Goal: Task Accomplishment & Management: Manage account settings

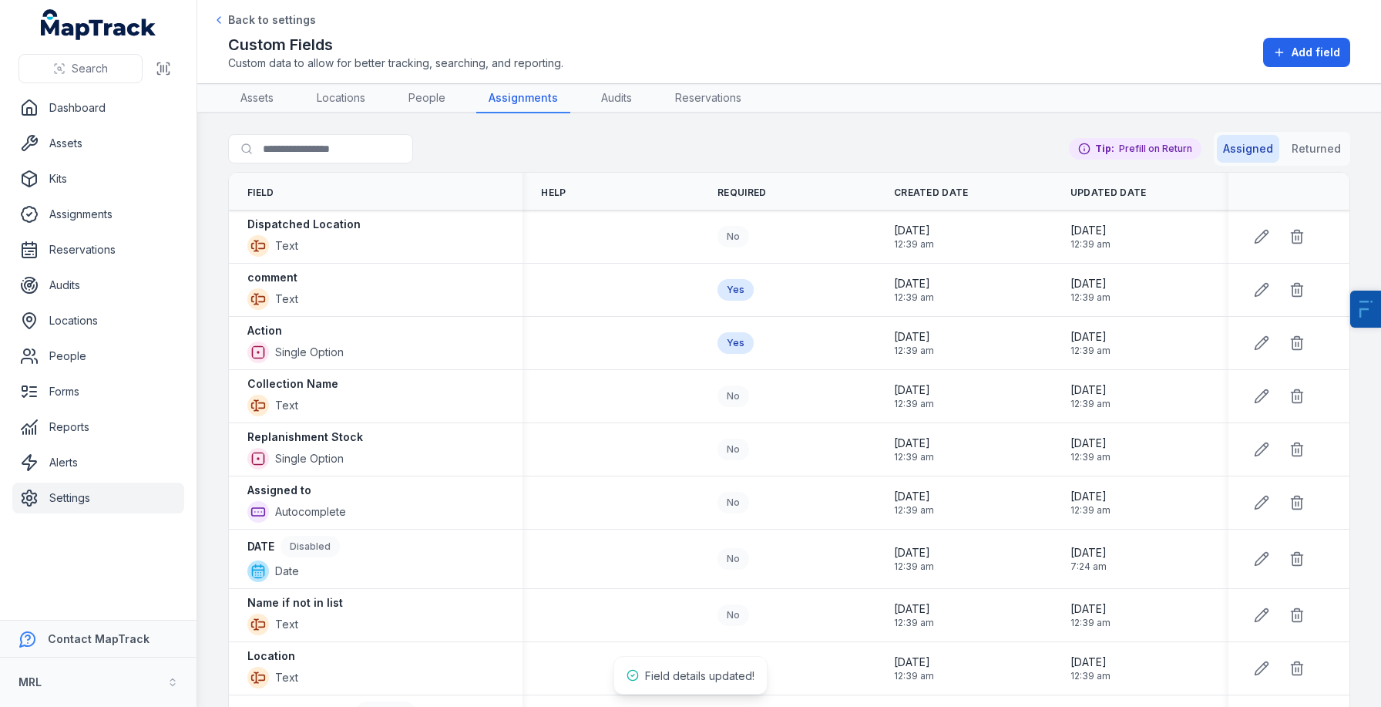
scroll to position [297, 0]
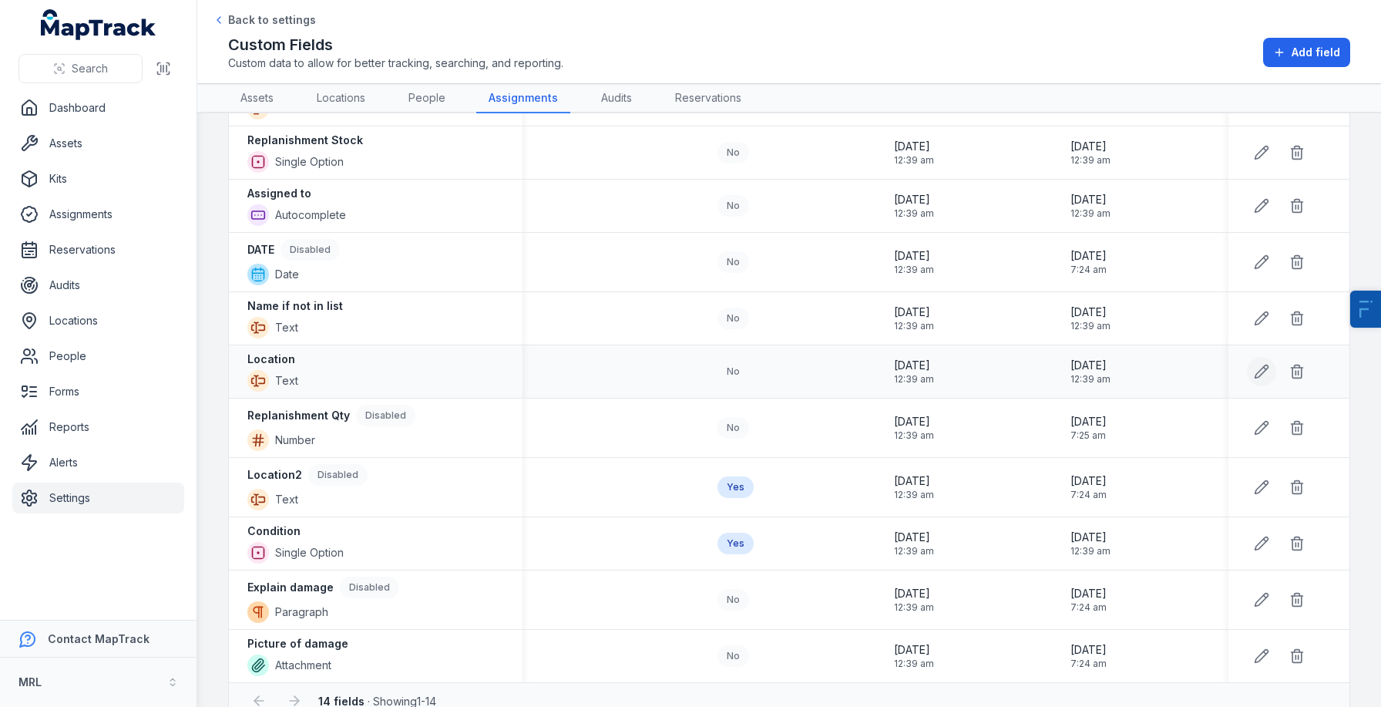
click at [1255, 366] on icon at bounding box center [1261, 371] width 15 height 15
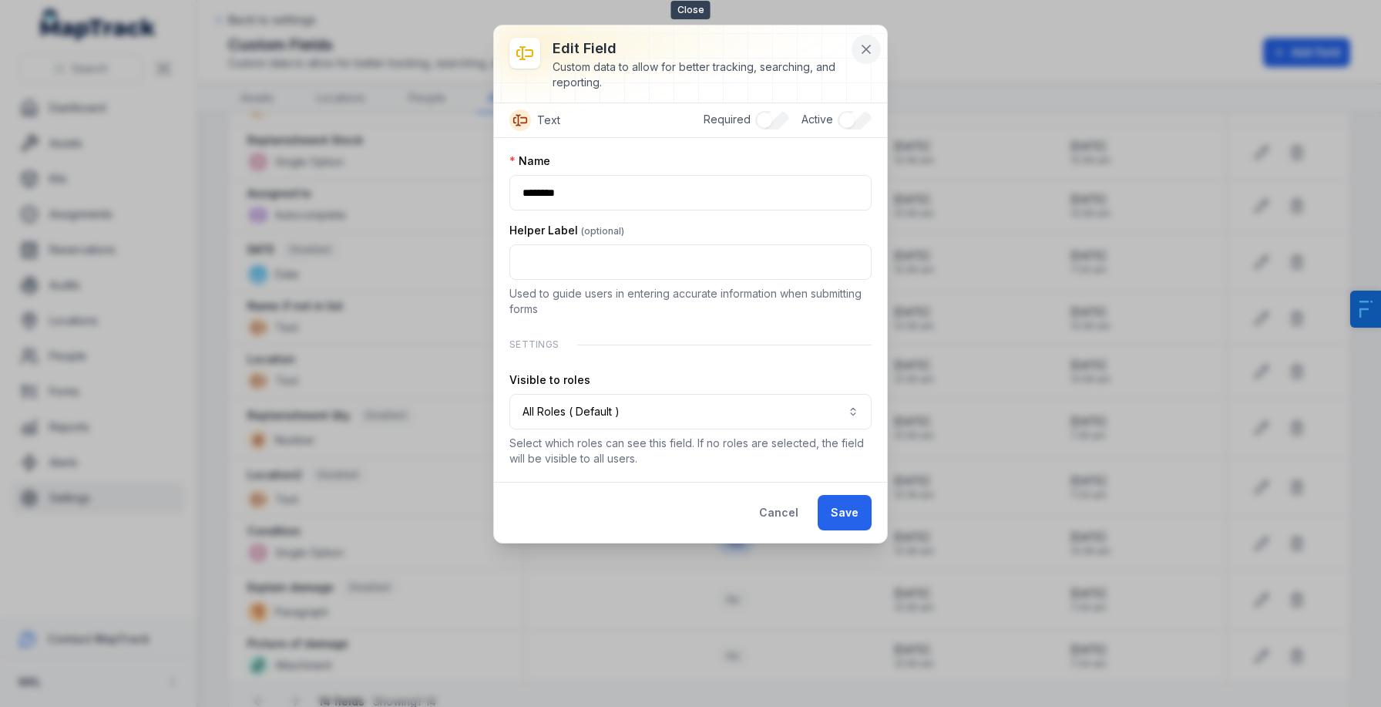
click at [859, 57] on button at bounding box center [866, 49] width 29 height 29
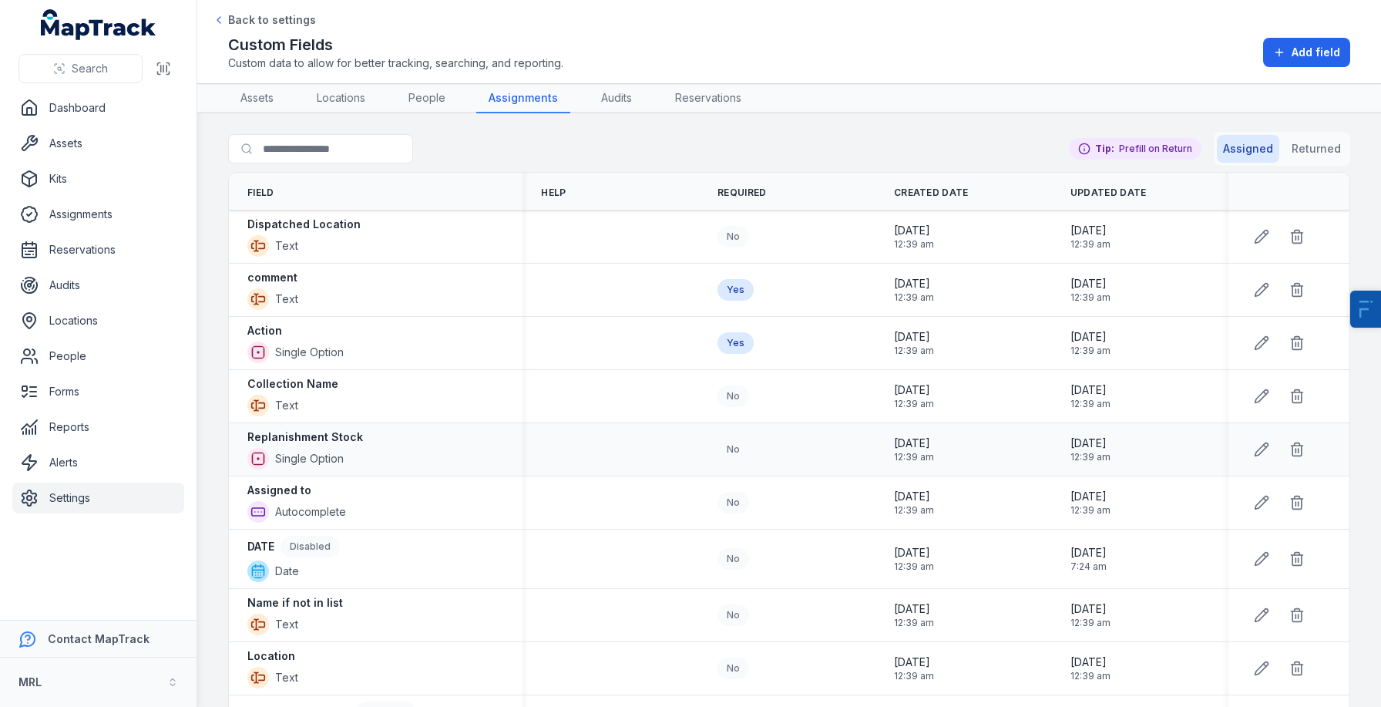
scroll to position [112, 0]
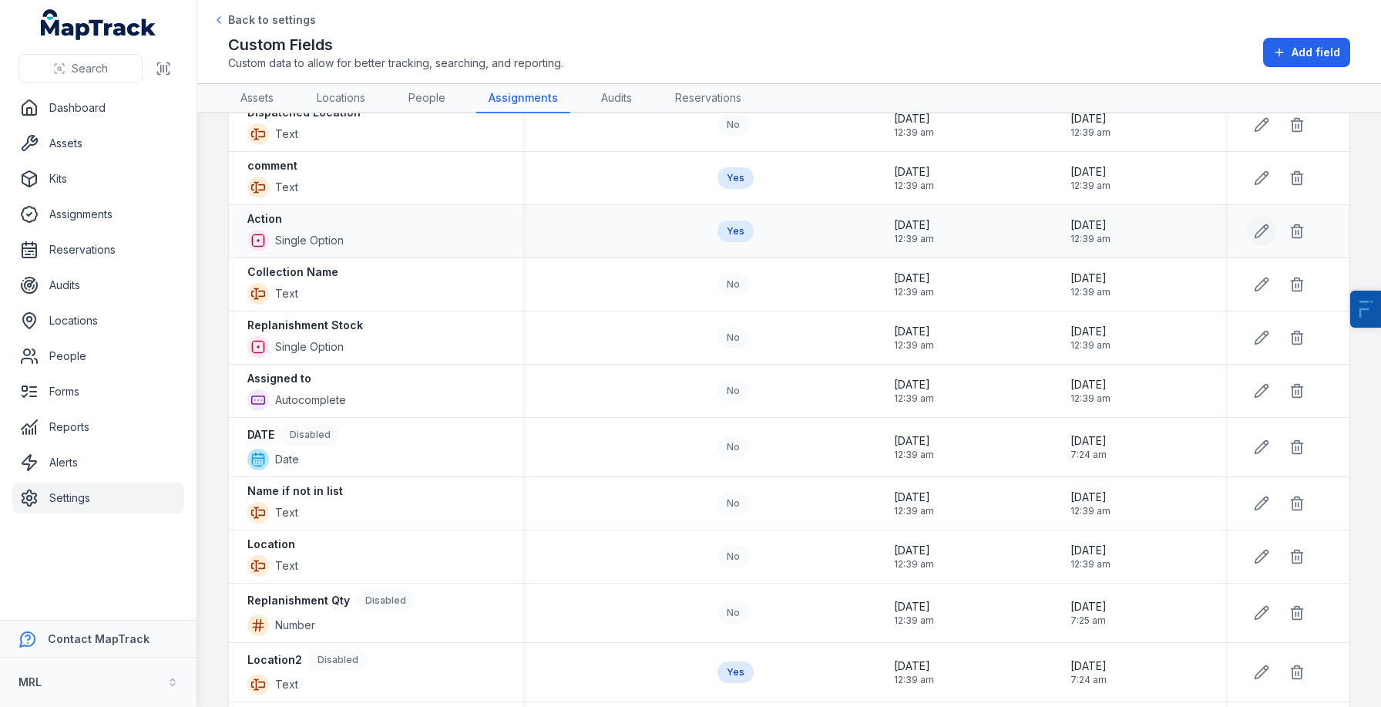
click at [1252, 240] on button at bounding box center [1261, 231] width 29 height 29
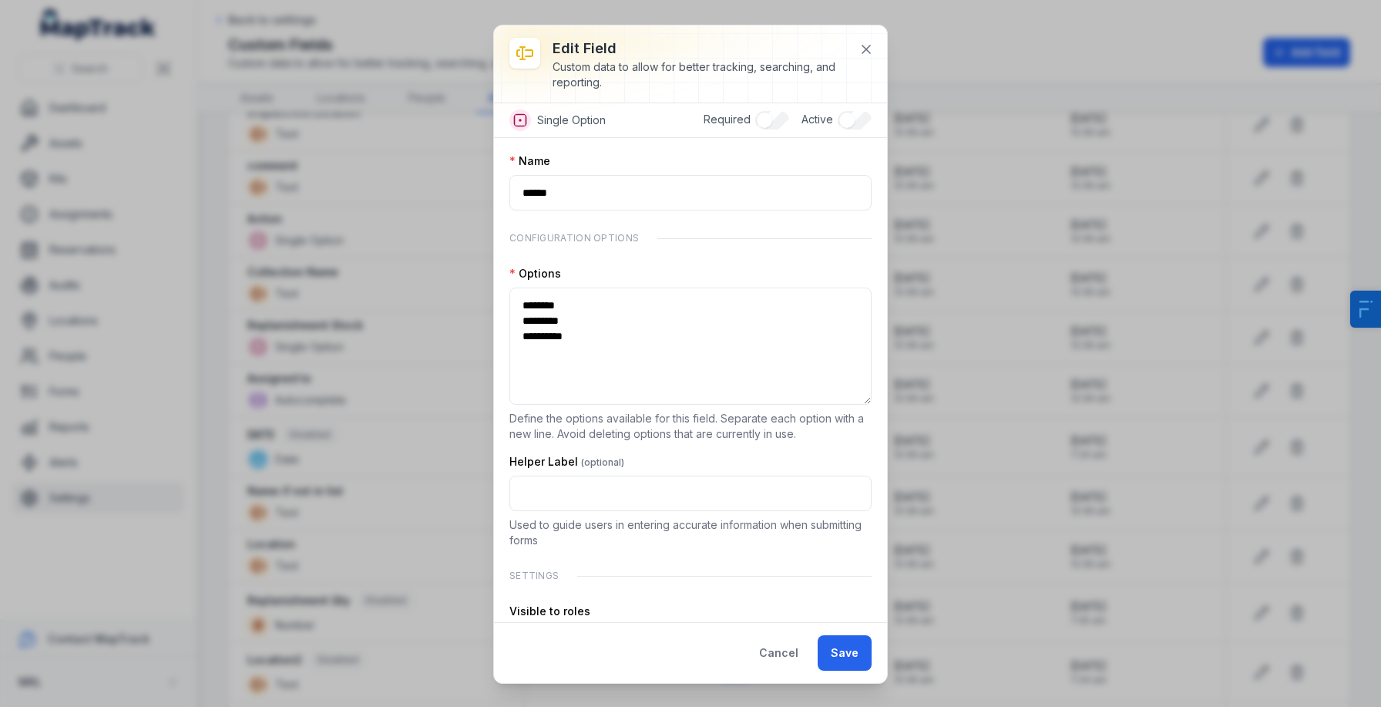
drag, startPoint x: 864, startPoint y: 346, endPoint x: 864, endPoint y: 397, distance: 50.9
click at [864, 397] on textarea "**********" at bounding box center [690, 345] width 362 height 117
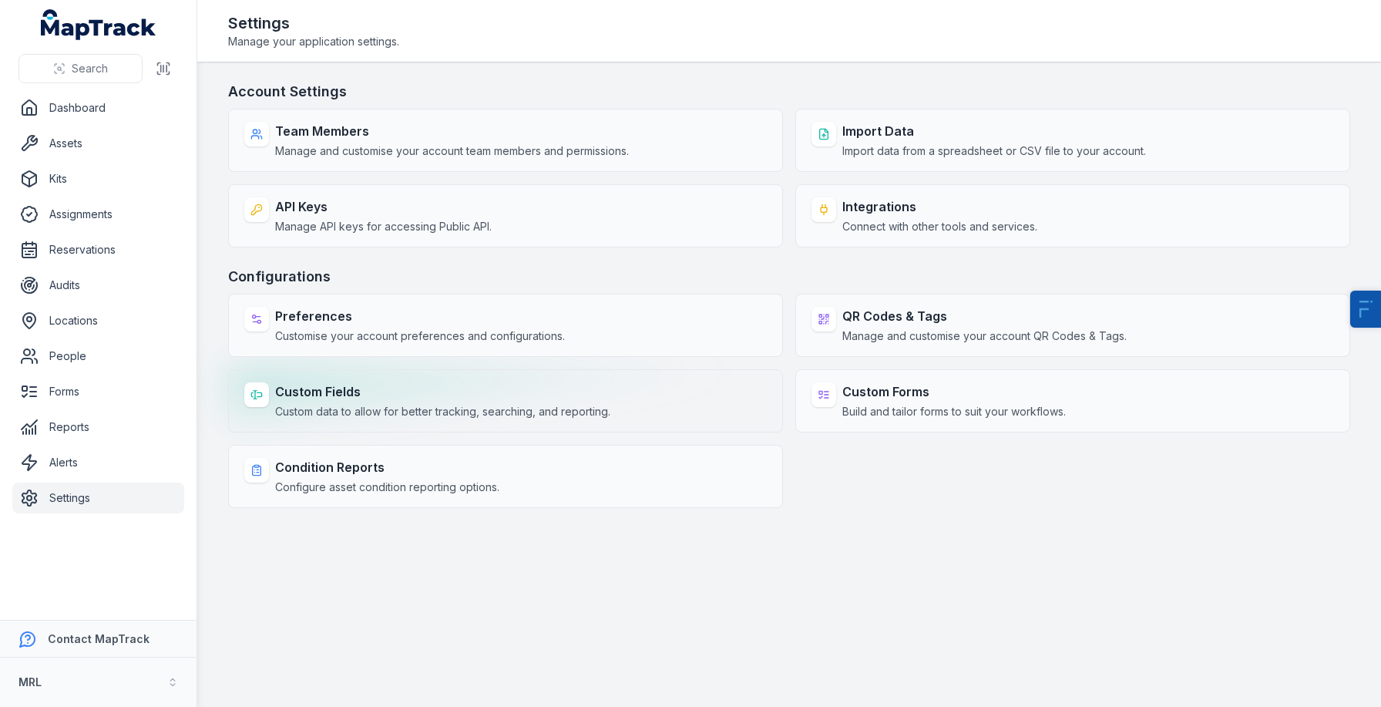
click at [469, 397] on strong "Custom Fields" at bounding box center [442, 391] width 335 height 18
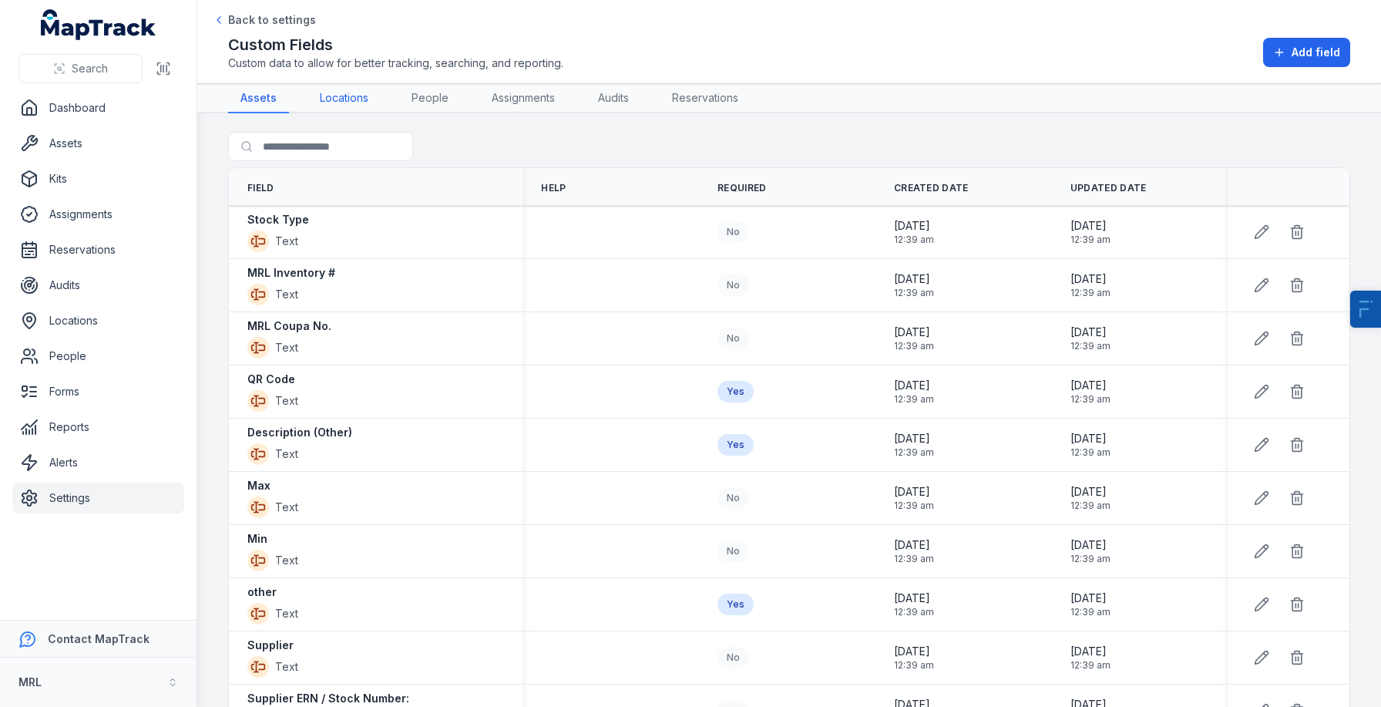
click at [341, 86] on link "Locations" at bounding box center [343, 98] width 73 height 29
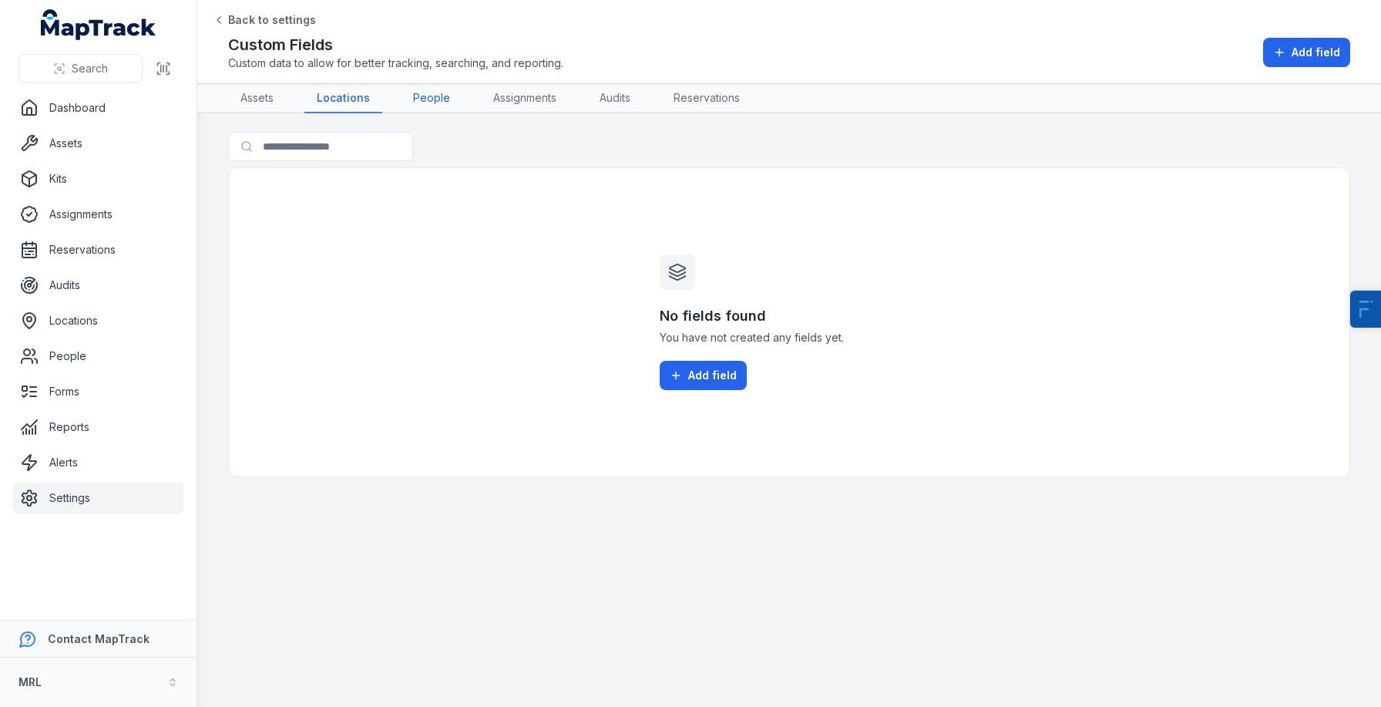
click at [408, 92] on link "People" at bounding box center [432, 98] width 62 height 29
click at [496, 104] on link "Assignments" at bounding box center [521, 98] width 88 height 29
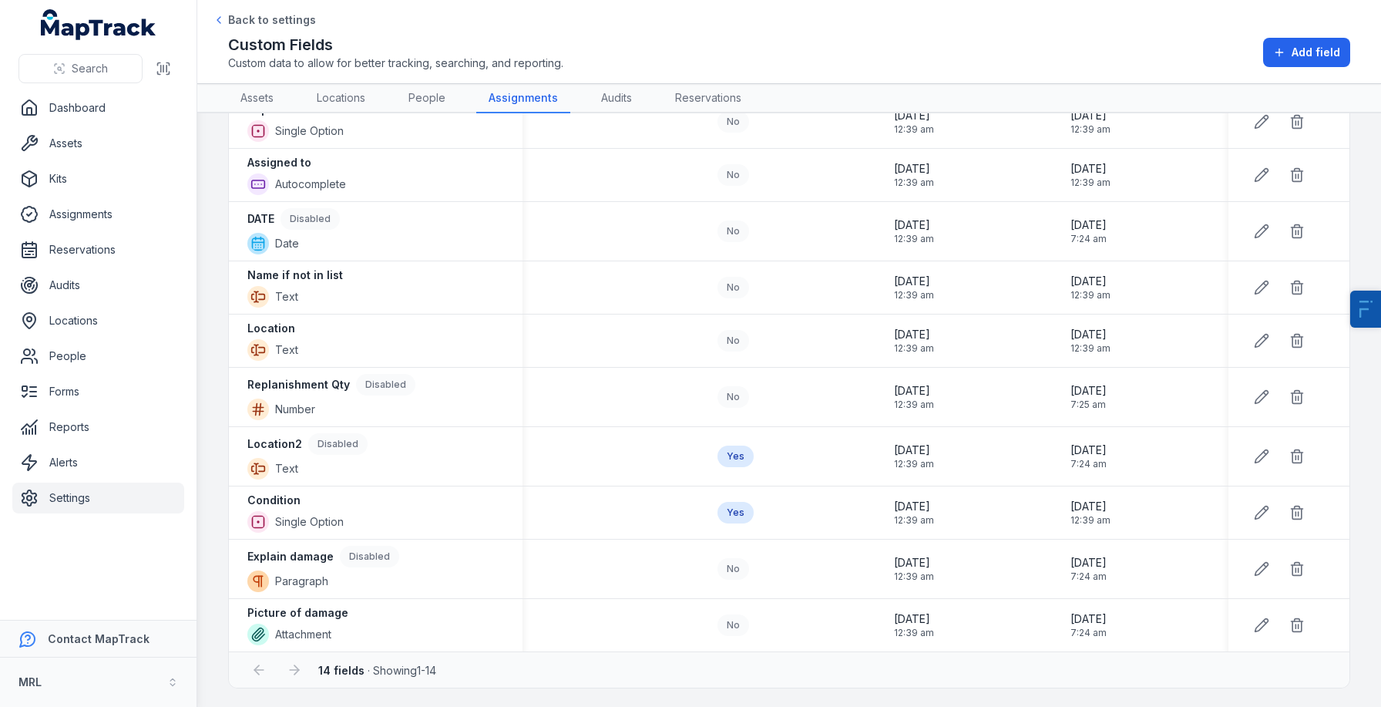
scroll to position [327, 0]
click at [1263, 625] on icon at bounding box center [1261, 626] width 13 height 13
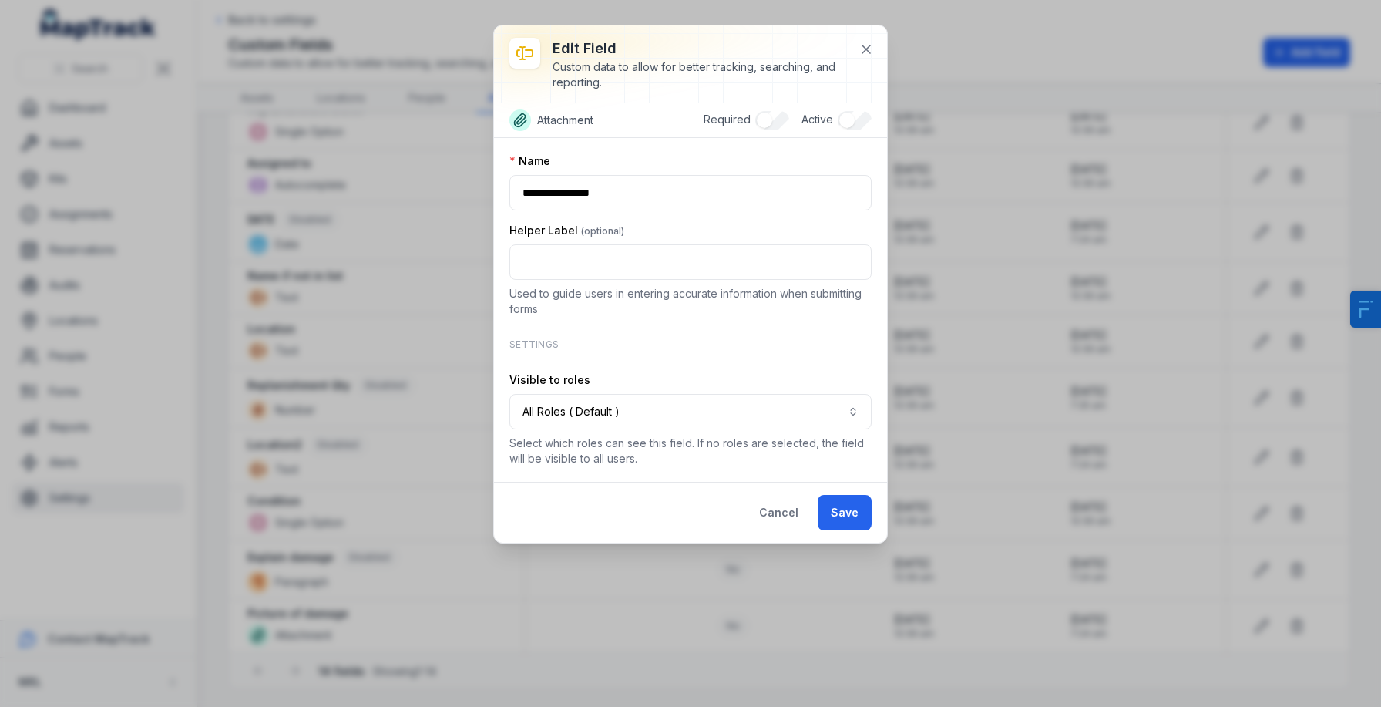
click at [1326, 438] on div "**********" at bounding box center [690, 353] width 1381 height 707
click at [774, 507] on button "Cancel" at bounding box center [779, 512] width 66 height 35
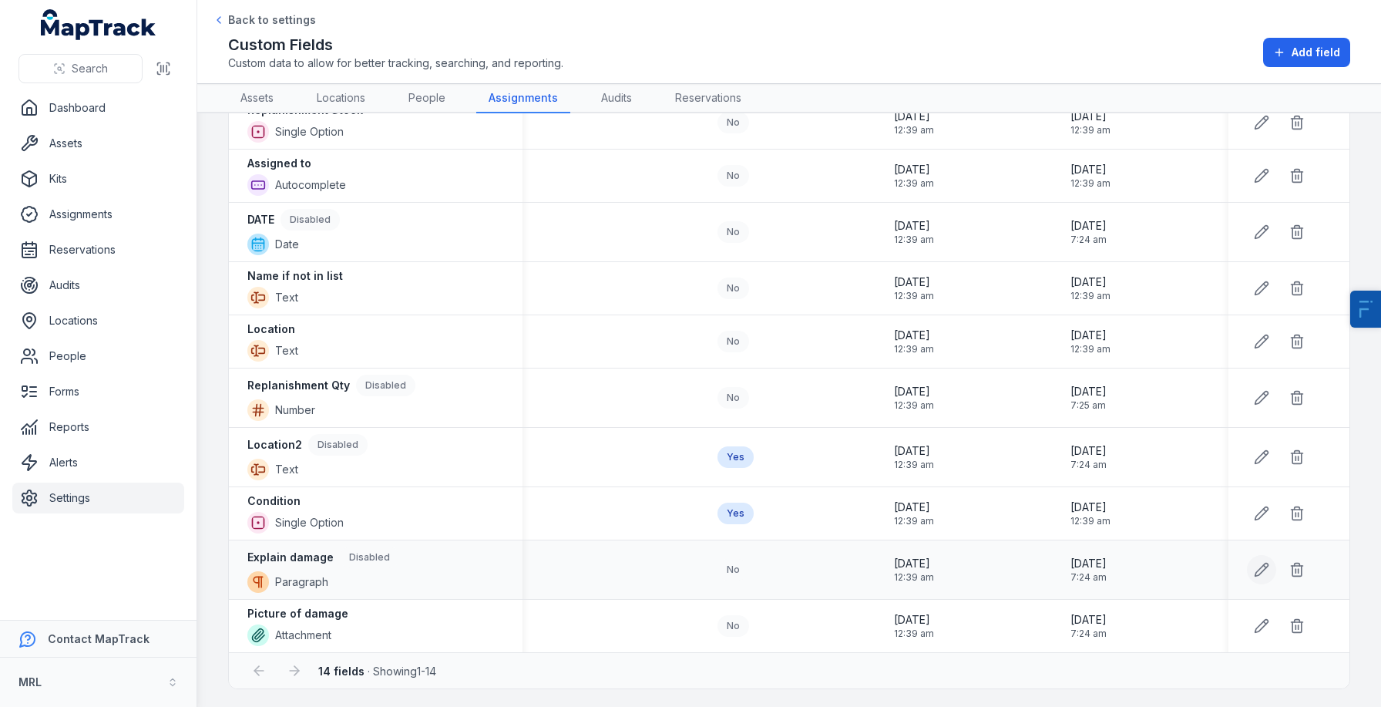
click at [1261, 578] on button at bounding box center [1261, 569] width 29 height 29
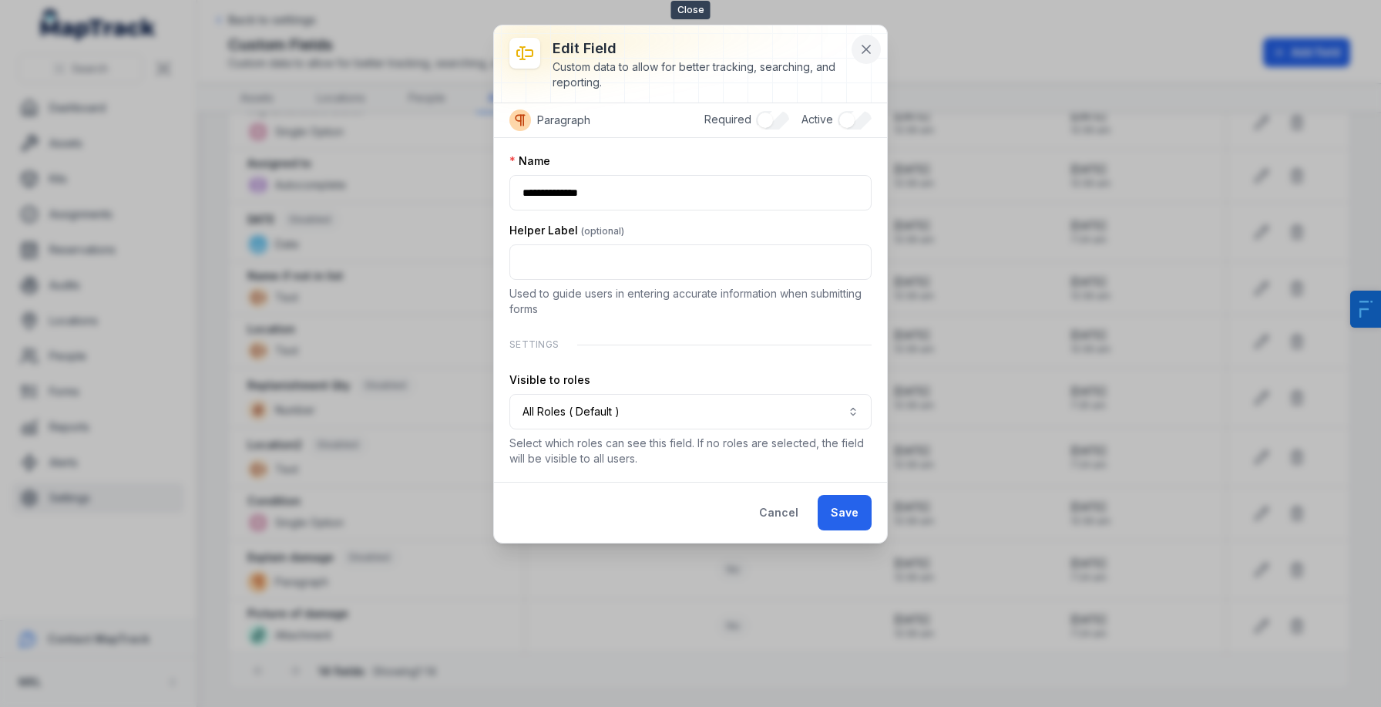
click at [865, 44] on icon at bounding box center [865, 49] width 15 height 15
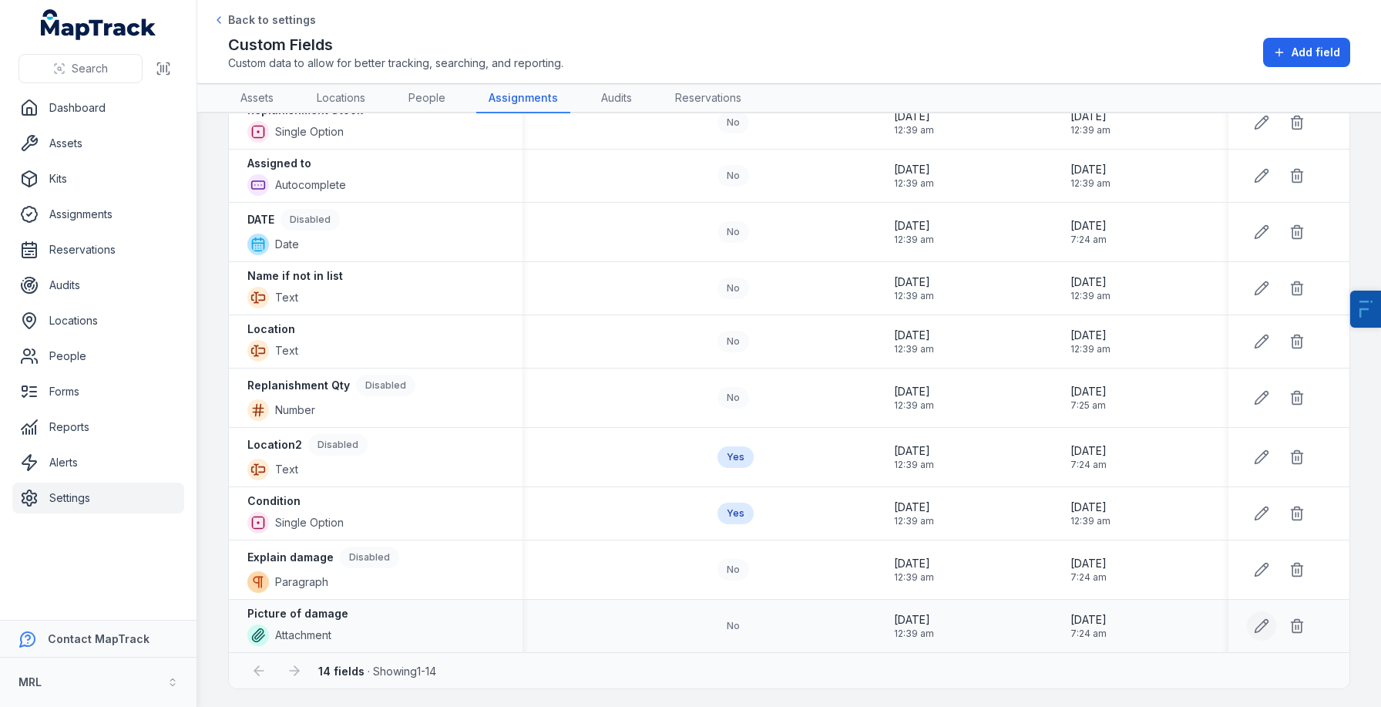
click at [1264, 629] on icon at bounding box center [1261, 625] width 15 height 15
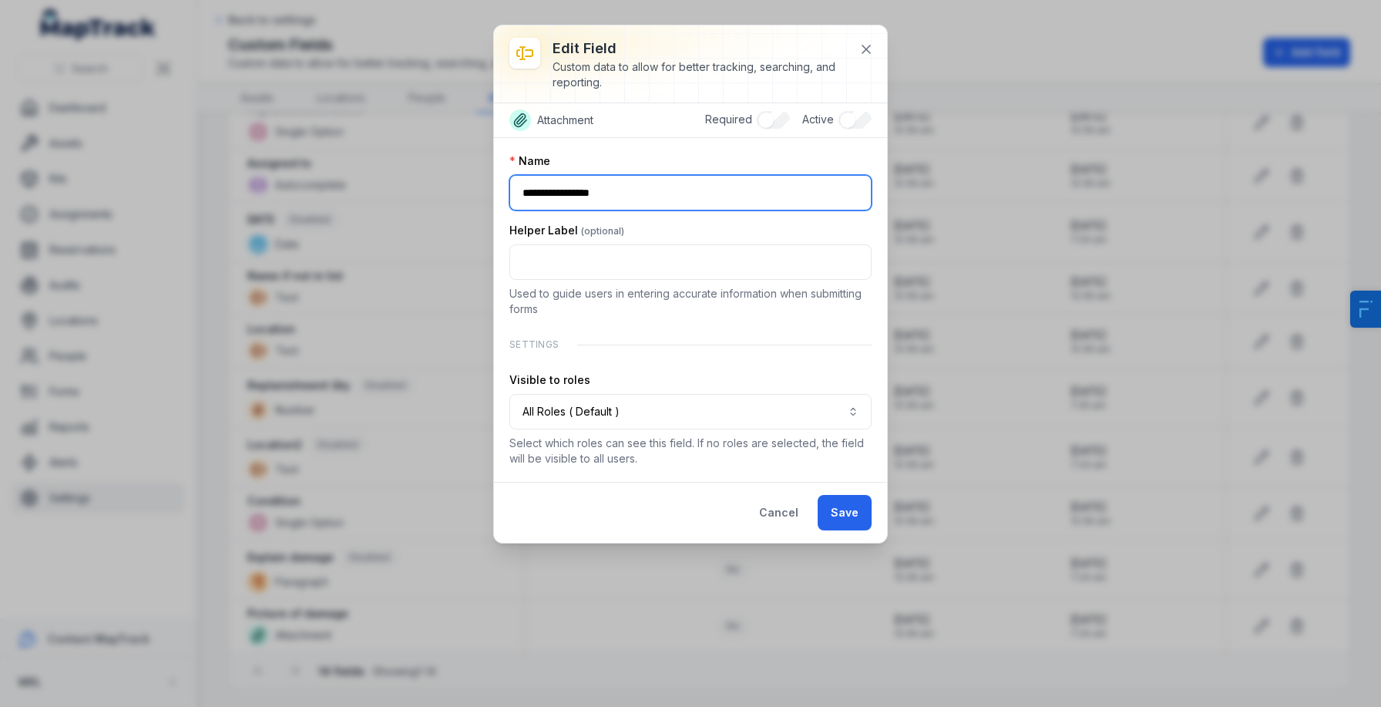
drag, startPoint x: 559, startPoint y: 198, endPoint x: 747, endPoint y: 206, distance: 187.4
click at [747, 206] on input "**********" at bounding box center [690, 192] width 362 height 35
type input "*******"
click at [834, 518] on button "Save" at bounding box center [845, 512] width 54 height 35
